Goal: Information Seeking & Learning: Understand process/instructions

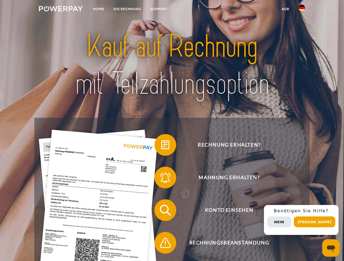
click at [61, 10] on img at bounding box center [61, 8] width 44 height 5
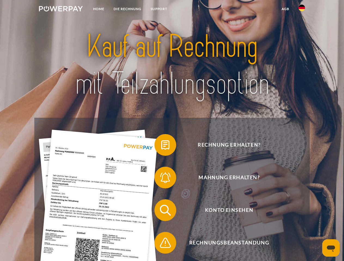
click at [301, 10] on img at bounding box center [301, 8] width 7 height 7
click at [285, 9] on link "agb" at bounding box center [285, 9] width 17 height 10
click at [161, 146] on span at bounding box center [156, 144] width 27 height 27
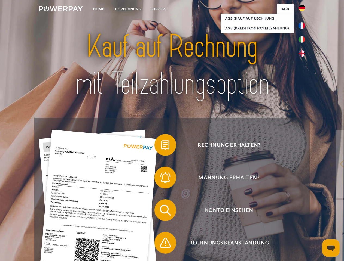
click at [161, 179] on span at bounding box center [156, 177] width 27 height 27
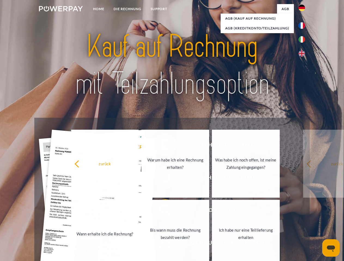
click at [161, 211] on link "Bis wann muss die Rechnung bezahlt werden?" at bounding box center [175, 234] width 68 height 68
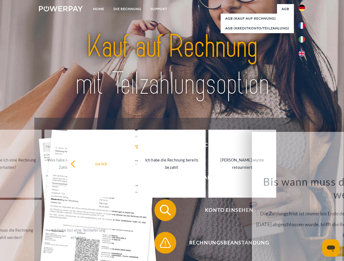
click at [161, 244] on span at bounding box center [156, 242] width 27 height 27
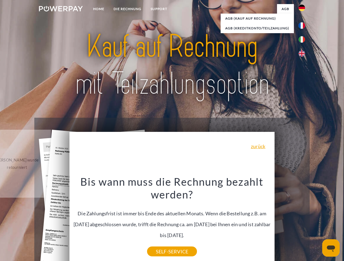
click at [303, 220] on div "Rechnung erhalten? Mahnung erhalten? Konto einsehen" at bounding box center [171, 227] width 275 height 218
click at [289, 221] on span "Konto einsehen" at bounding box center [228, 210] width 133 height 22
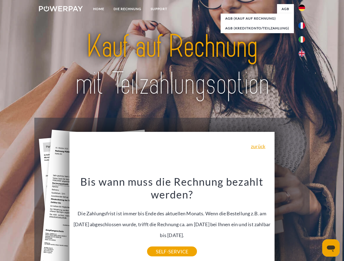
click at [316, 222] on header "Home DIE RECHNUNG SUPPORT" at bounding box center [172, 188] width 344 height 376
